Goal: Task Accomplishment & Management: Use online tool/utility

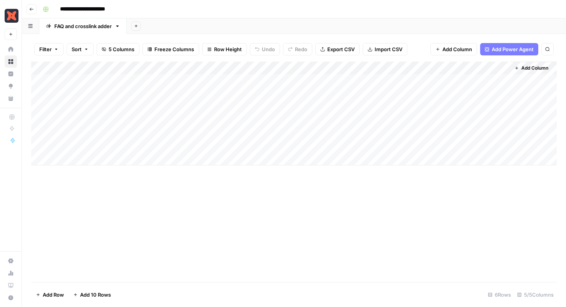
click at [350, 107] on div "Add Column" at bounding box center [294, 114] width 526 height 104
click at [345, 106] on div "Add Column" at bounding box center [294, 114] width 526 height 104
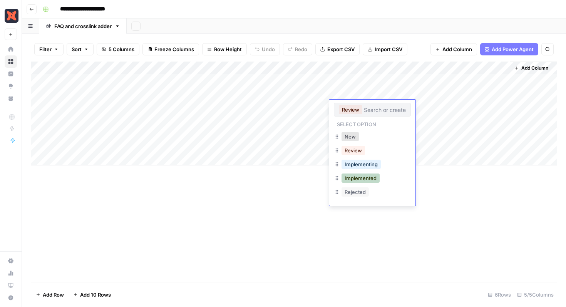
click at [368, 181] on button "Implemented" at bounding box center [360, 178] width 38 height 9
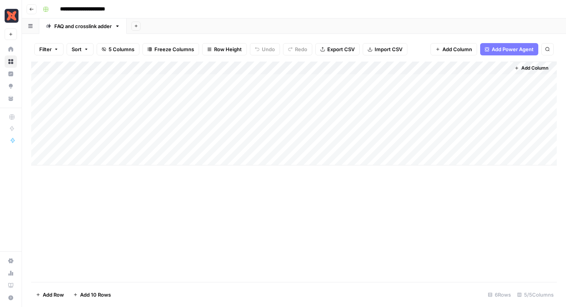
click at [346, 93] on div "Add Column" at bounding box center [294, 114] width 526 height 104
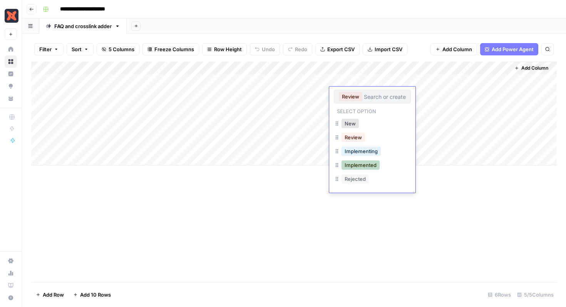
click at [372, 169] on button "Implemented" at bounding box center [360, 165] width 38 height 9
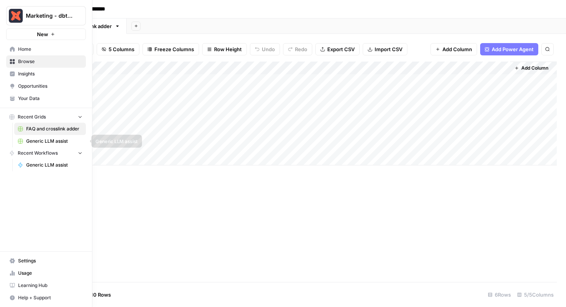
click at [47, 140] on span "Generic LLM assist" at bounding box center [54, 141] width 56 height 7
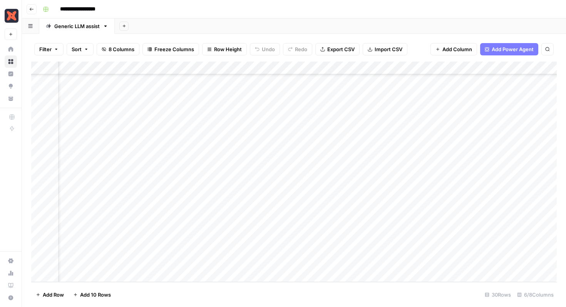
scroll to position [0, 31]
